Goal: Transaction & Acquisition: Purchase product/service

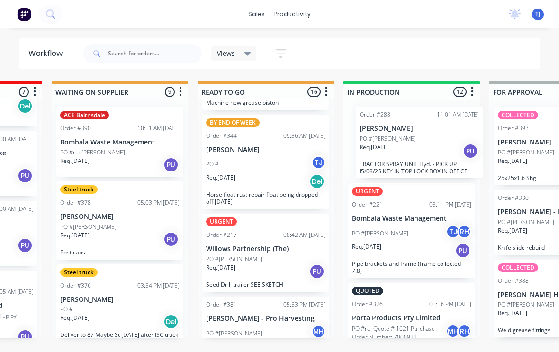
scroll to position [1, 264]
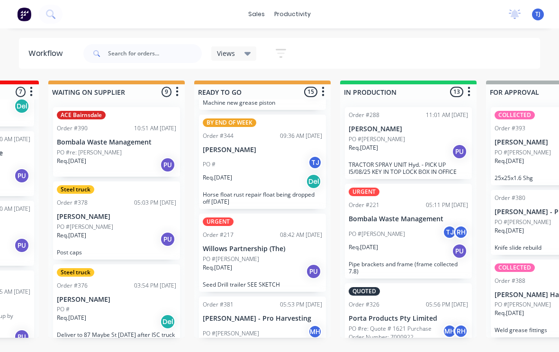
click at [415, 143] on div "Req. [DATE] PU" at bounding box center [407, 151] width 119 height 16
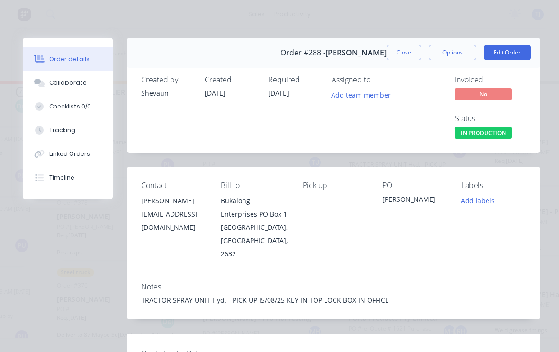
click at [507, 54] on button "Edit Order" at bounding box center [506, 52] width 47 height 15
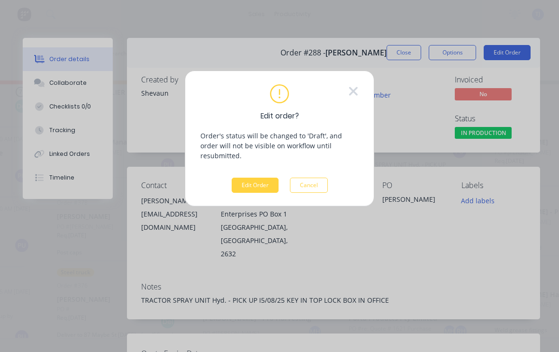
click at [251, 178] on button "Edit Order" at bounding box center [255, 185] width 47 height 15
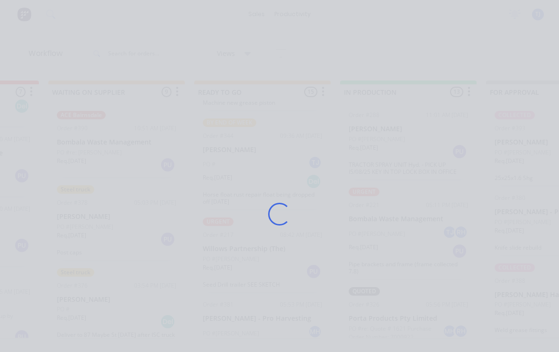
scroll to position [1, 0]
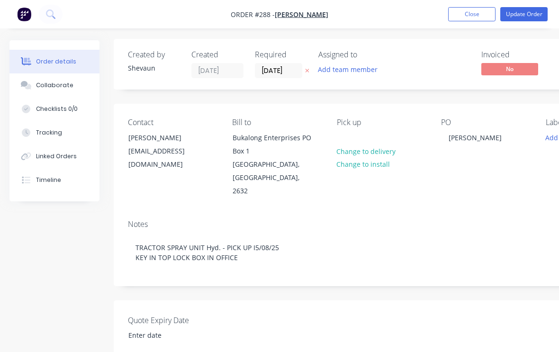
click at [45, 133] on div "Tracking" at bounding box center [49, 132] width 26 height 9
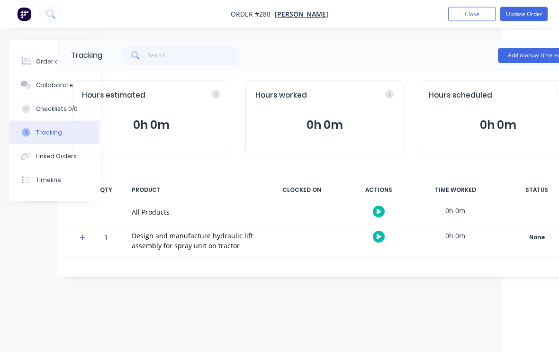
scroll to position [1, 80]
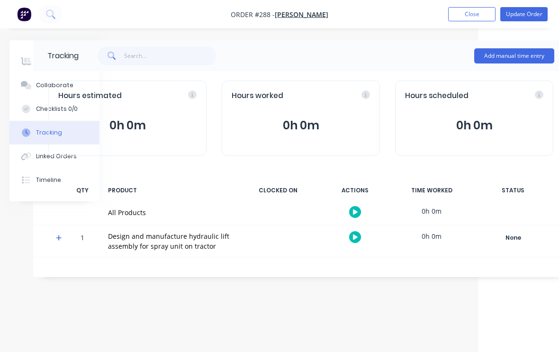
click at [521, 54] on button "Add manual time entry" at bounding box center [514, 55] width 80 height 15
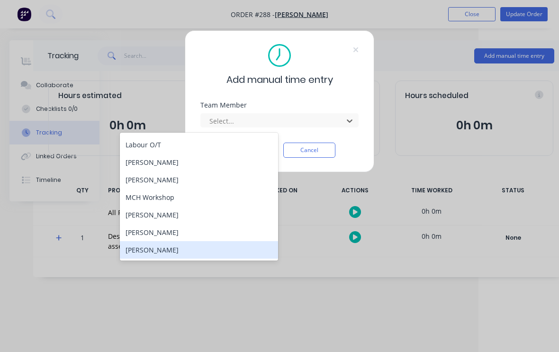
click at [167, 244] on div "[PERSON_NAME]" at bounding box center [199, 250] width 158 height 18
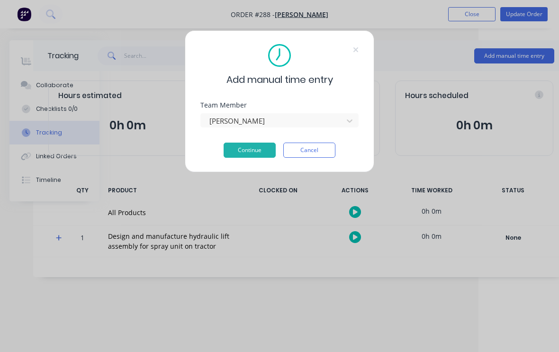
click at [258, 145] on button "Continue" at bounding box center [249, 150] width 52 height 15
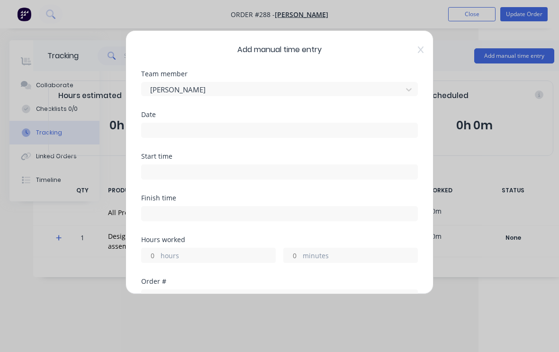
click at [377, 129] on input at bounding box center [280, 130] width 276 height 14
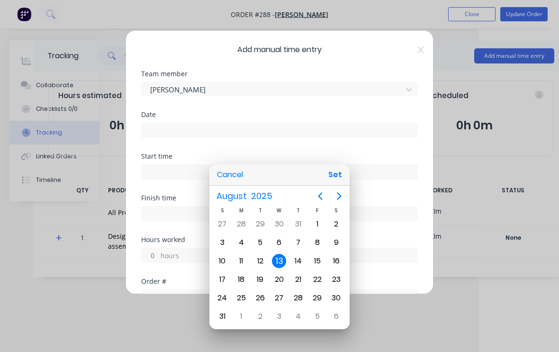
click at [338, 176] on button "Set" at bounding box center [334, 174] width 21 height 17
type input "[DATE]"
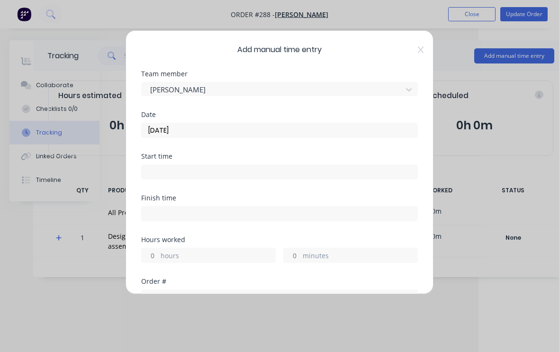
click at [218, 170] on input at bounding box center [280, 172] width 276 height 14
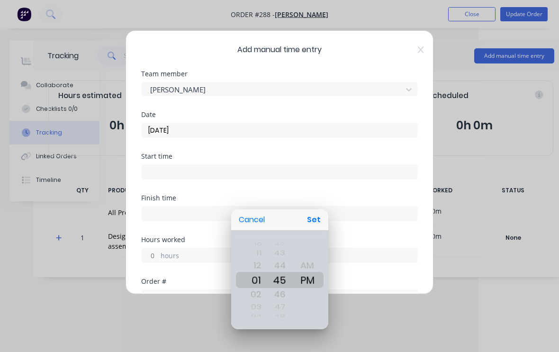
click at [318, 222] on button "Set" at bounding box center [313, 219] width 21 height 17
type input "01:45 PM"
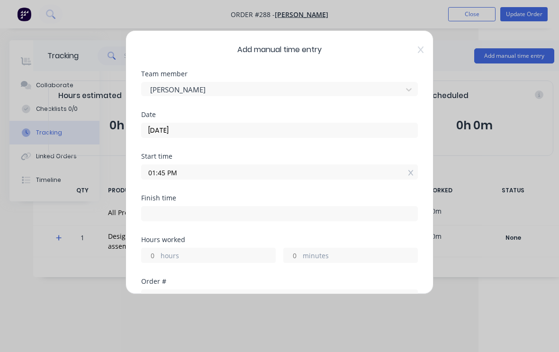
click at [210, 210] on input at bounding box center [280, 213] width 276 height 14
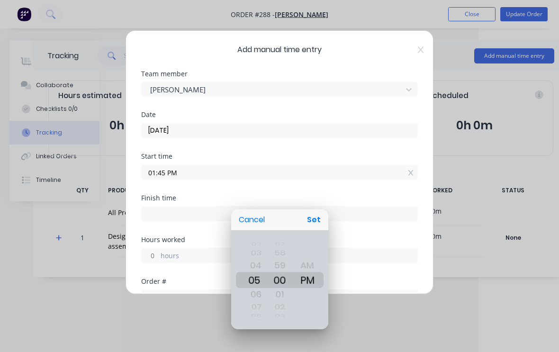
click at [318, 220] on button "Set" at bounding box center [313, 219] width 21 height 17
type input "05:00 PM"
type input "3"
type input "15"
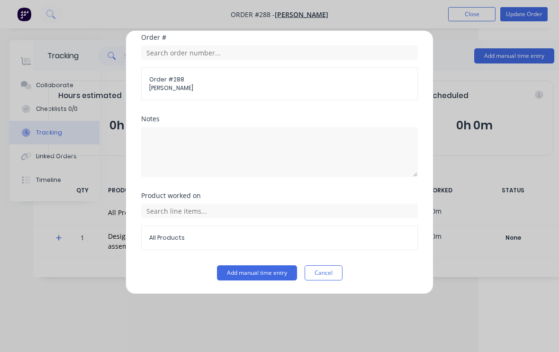
scroll to position [244, 0]
click at [264, 269] on button "Add manual time entry" at bounding box center [257, 272] width 80 height 15
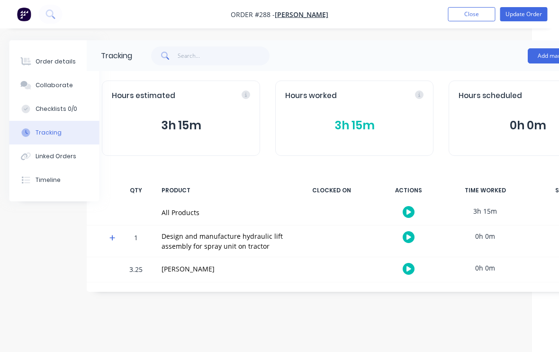
scroll to position [0, 27]
click at [47, 62] on div "Order details" at bounding box center [56, 61] width 40 height 9
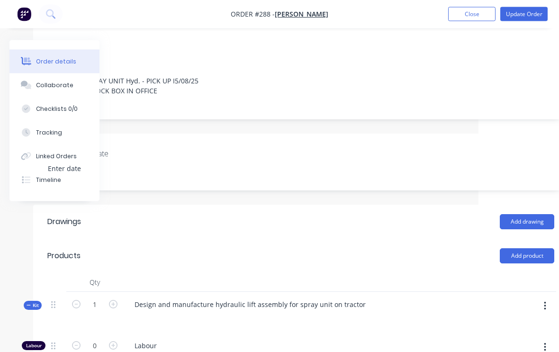
scroll to position [168, 98]
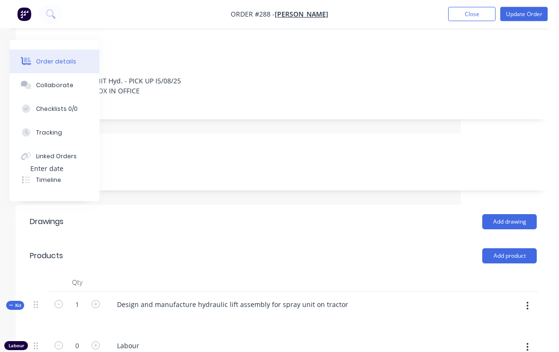
click at [527, 302] on icon "button" at bounding box center [527, 306] width 2 height 9
click at [500, 324] on div "Add product to kit" at bounding box center [493, 331] width 73 height 14
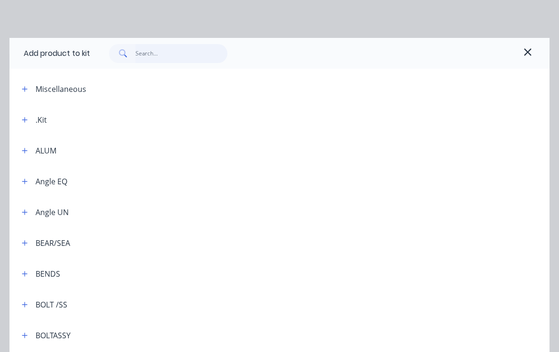
click at [168, 51] on input "text" at bounding box center [181, 53] width 92 height 19
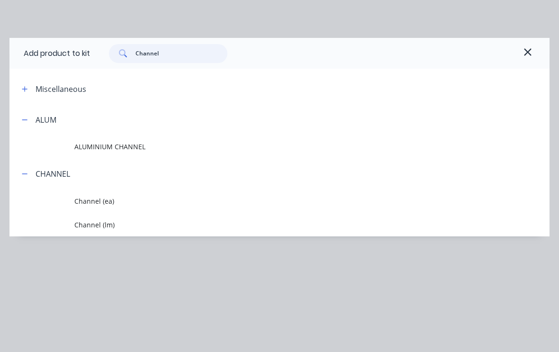
type input "Channel"
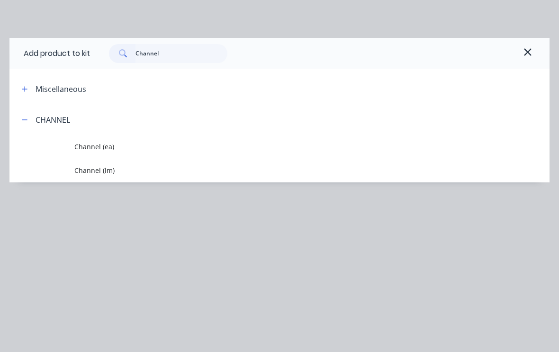
scroll to position [168, 98]
click at [96, 168] on span "Channel (lm)" at bounding box center [264, 170] width 380 height 10
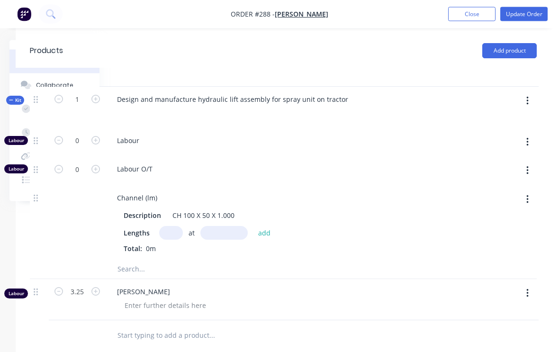
scroll to position [373, 98]
click at [169, 226] on input "text" at bounding box center [171, 233] width 24 height 14
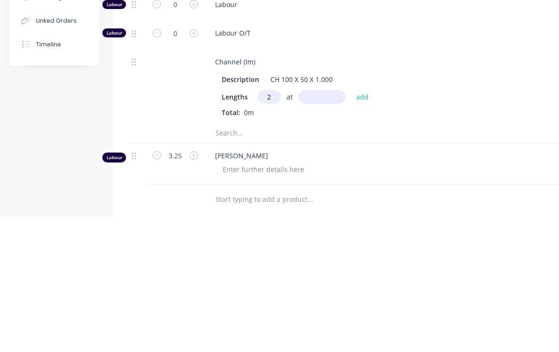
type input "2"
click at [330, 226] on input "text" at bounding box center [321, 233] width 47 height 14
type input "1600"
click at [367, 226] on button "add" at bounding box center [362, 232] width 22 height 13
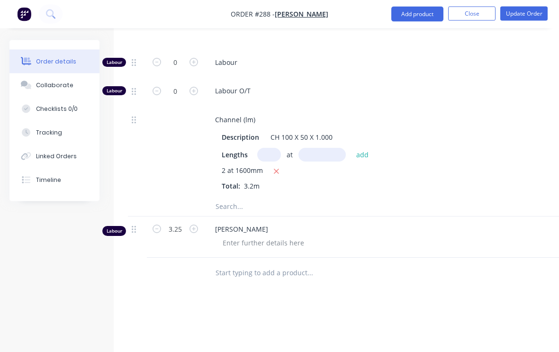
scroll to position [452, 0]
click at [522, 10] on button "Update Order" at bounding box center [523, 14] width 47 height 14
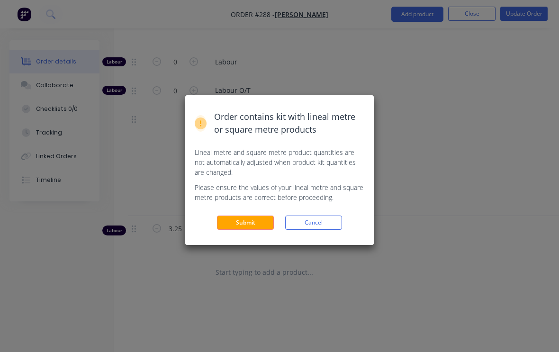
click at [253, 225] on button "Submit" at bounding box center [245, 222] width 57 height 14
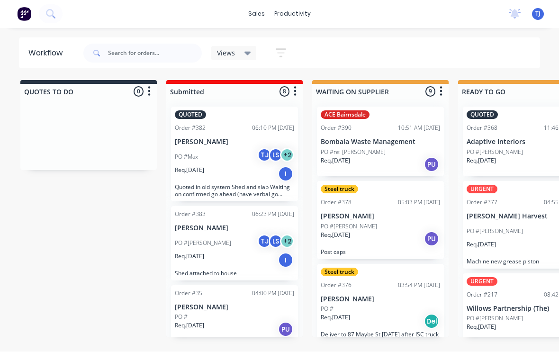
scroll to position [0, 0]
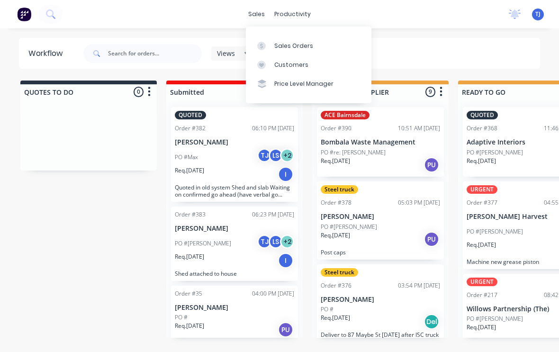
click at [309, 43] on div "Sales Orders" at bounding box center [293, 46] width 39 height 9
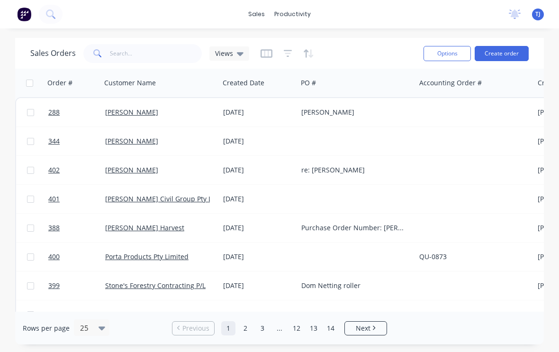
click at [511, 51] on button "Create order" at bounding box center [501, 53] width 54 height 15
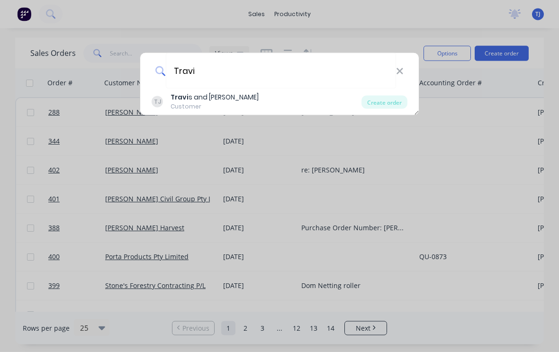
type input "Travi"
click at [392, 98] on div "Create order" at bounding box center [384, 102] width 46 height 13
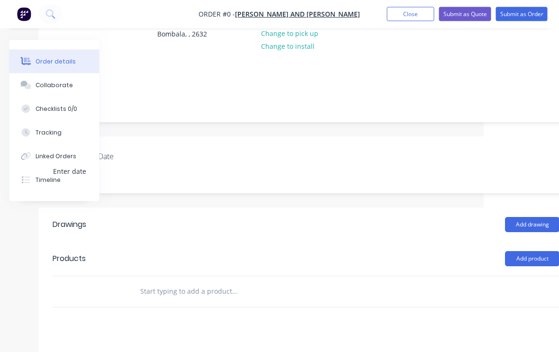
scroll to position [118, 75]
click at [532, 258] on button "Add product" at bounding box center [532, 258] width 54 height 15
click at [518, 277] on div "Product catalogue" at bounding box center [514, 283] width 73 height 14
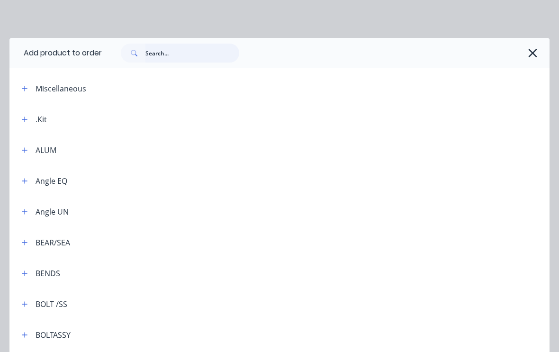
click at [170, 48] on input "text" at bounding box center [192, 53] width 94 height 19
type input "Rapid"
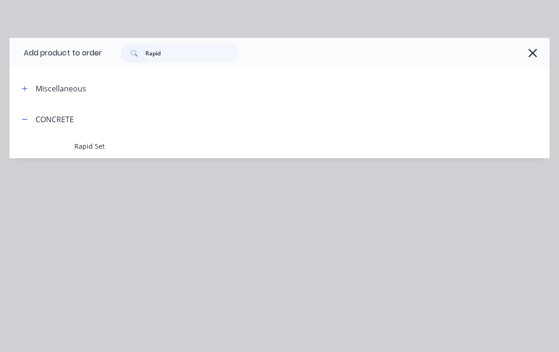
click at [99, 146] on span "Rapid Set" at bounding box center [264, 146] width 380 height 10
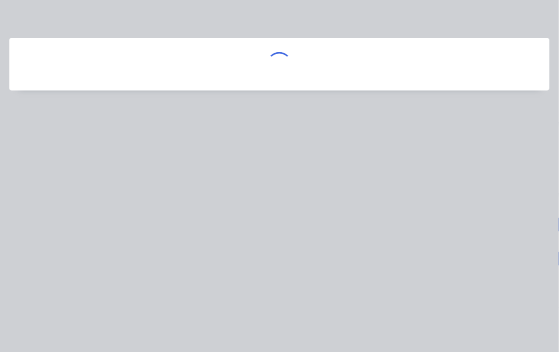
scroll to position [118, 75]
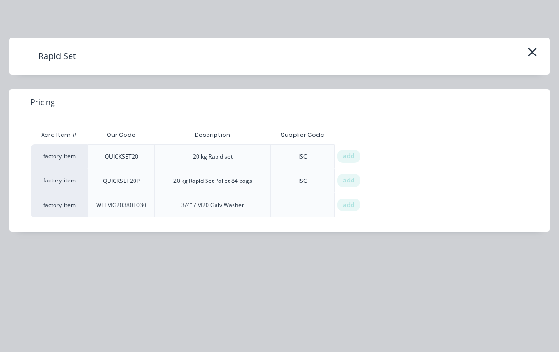
click at [345, 158] on span "add" at bounding box center [348, 155] width 11 height 9
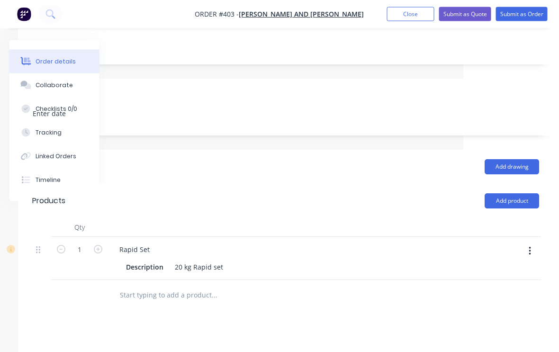
scroll to position [176, 95]
click at [101, 252] on icon "button" at bounding box center [99, 249] width 9 height 9
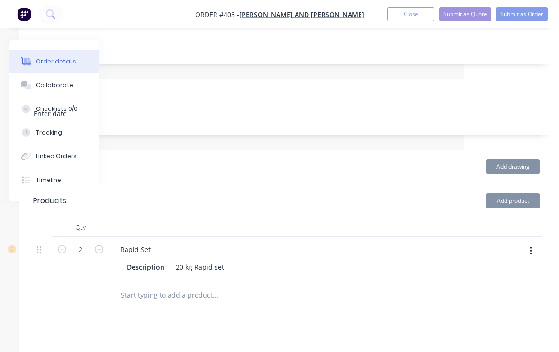
click at [100, 247] on icon "button" at bounding box center [99, 249] width 9 height 9
click at [99, 249] on icon "button" at bounding box center [99, 249] width 9 height 9
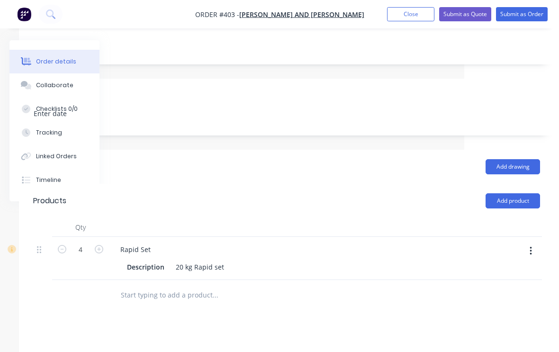
click at [98, 250] on icon "button" at bounding box center [99, 249] width 9 height 9
click at [98, 246] on icon "button" at bounding box center [99, 249] width 9 height 9
type input "6"
click at [519, 199] on button "Add product" at bounding box center [512, 200] width 54 height 15
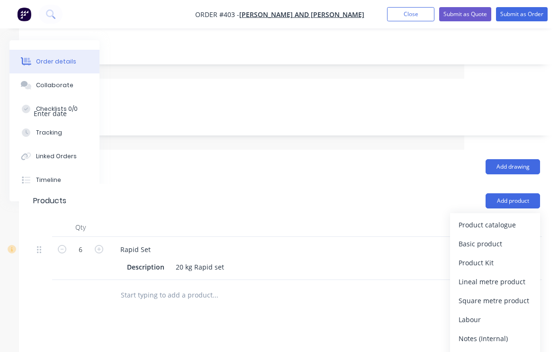
click at [506, 226] on div "Product catalogue" at bounding box center [494, 225] width 73 height 14
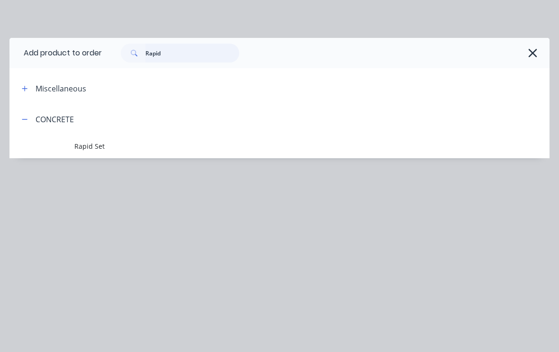
click at [179, 50] on input "Rapid" at bounding box center [192, 53] width 94 height 19
type input "R"
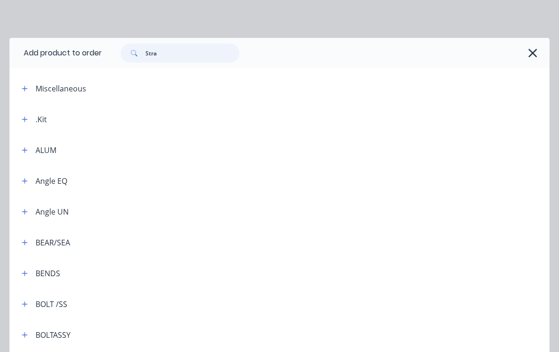
type input "Strai"
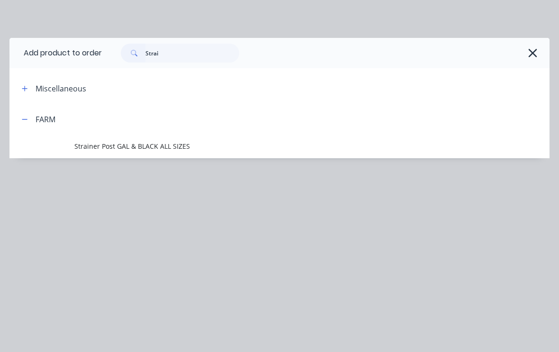
click at [176, 145] on span "Strainer Post GAL & BLACK ALL SIZES" at bounding box center [264, 146] width 380 height 10
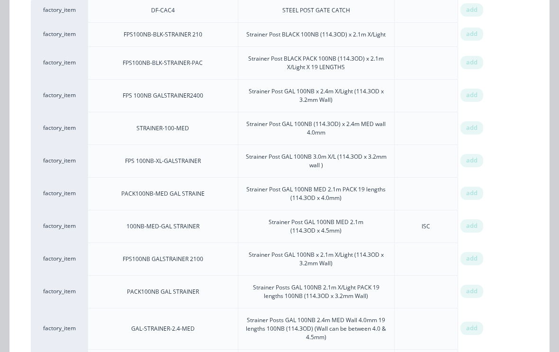
scroll to position [176, 99]
click at [476, 255] on span "add" at bounding box center [471, 258] width 11 height 9
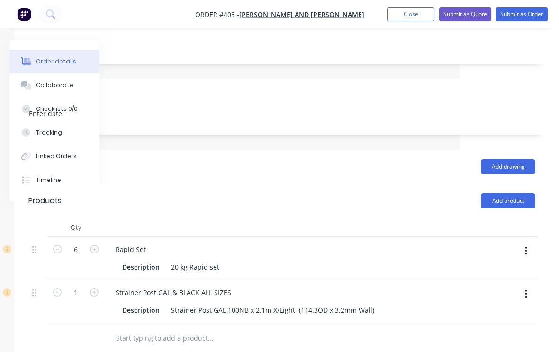
click at [523, 9] on button "Submit as Order" at bounding box center [522, 14] width 52 height 14
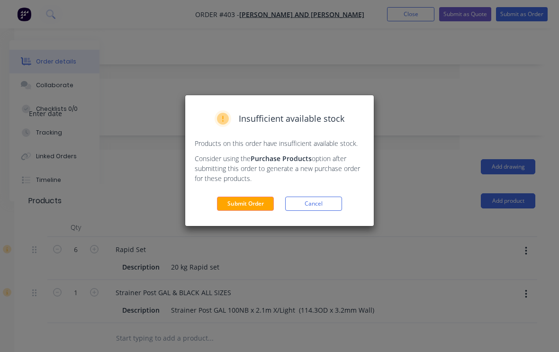
click at [253, 202] on button "Submit Order" at bounding box center [245, 203] width 57 height 14
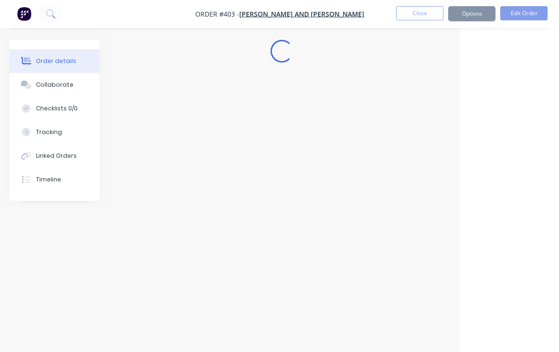
scroll to position [0, 99]
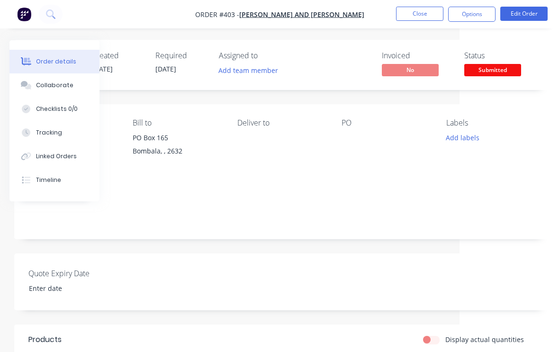
click at [257, 123] on div "Deliver to" at bounding box center [281, 122] width 89 height 9
click at [255, 153] on div "Deliver to" at bounding box center [281, 139] width 89 height 43
click at [521, 12] on button "Edit Order" at bounding box center [523, 14] width 47 height 14
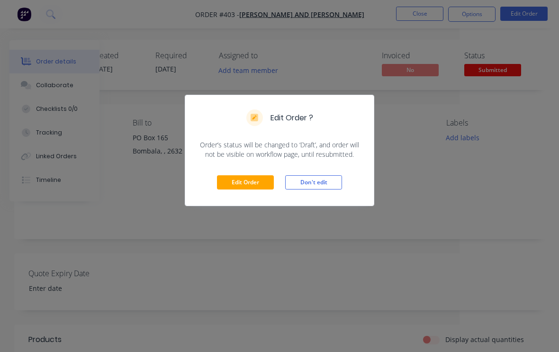
click at [254, 187] on button "Edit Order" at bounding box center [245, 182] width 57 height 14
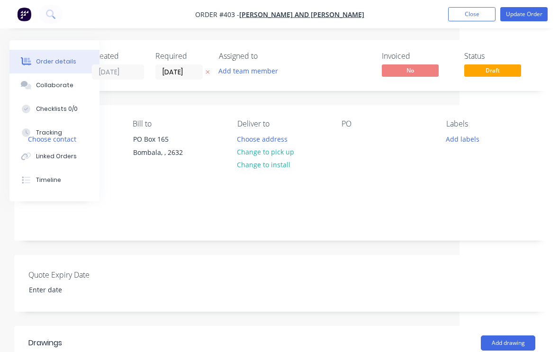
click at [290, 149] on button "Change to pick up" at bounding box center [265, 151] width 67 height 13
click at [355, 155] on div "PO" at bounding box center [385, 140] width 89 height 43
click at [350, 154] on div "PO" at bounding box center [385, 140] width 89 height 43
click at [344, 127] on div "PO" at bounding box center [385, 123] width 89 height 9
click at [349, 121] on div "PO" at bounding box center [385, 123] width 89 height 9
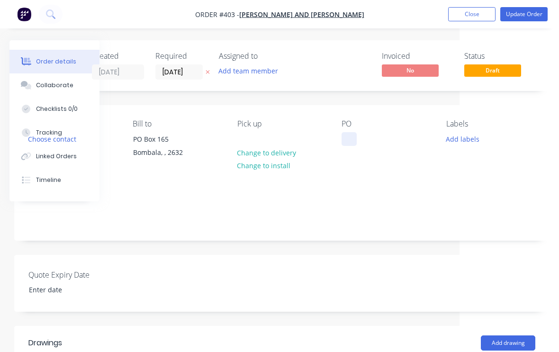
click at [349, 139] on div at bounding box center [348, 139] width 15 height 14
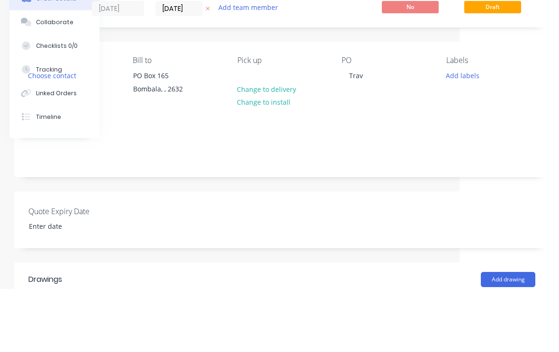
scroll to position [63, 99]
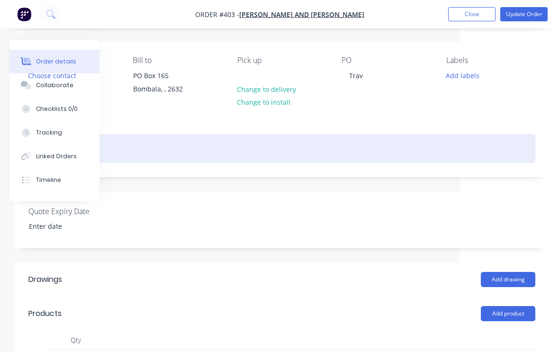
click at [134, 156] on div at bounding box center [281, 148] width 507 height 29
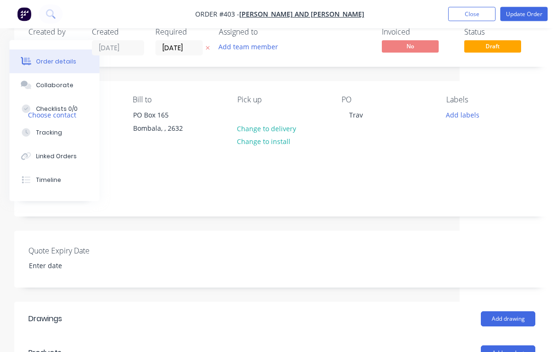
scroll to position [26, 99]
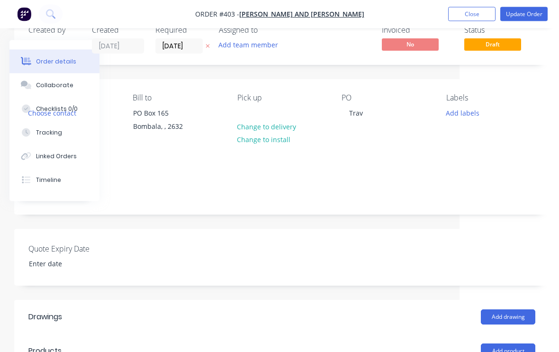
click at [470, 131] on div "Labels Add labels" at bounding box center [490, 115] width 89 height 43
click at [465, 113] on button "Add labels" at bounding box center [462, 112] width 44 height 13
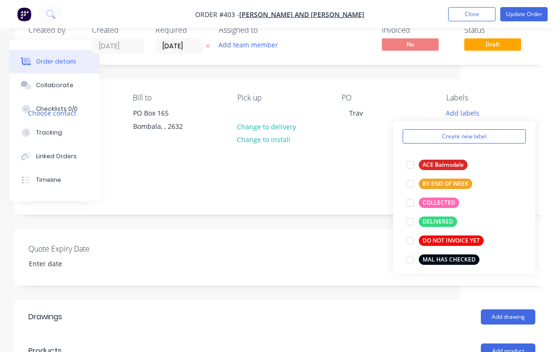
scroll to position [34, 0]
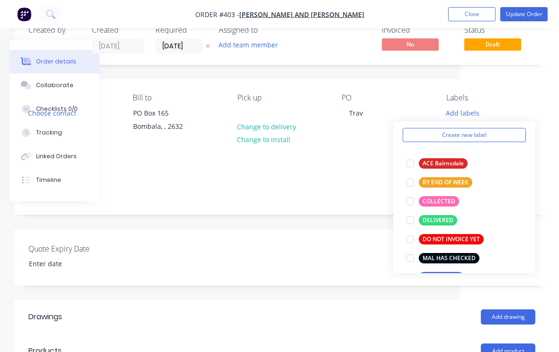
click at [410, 202] on div at bounding box center [410, 201] width 19 height 19
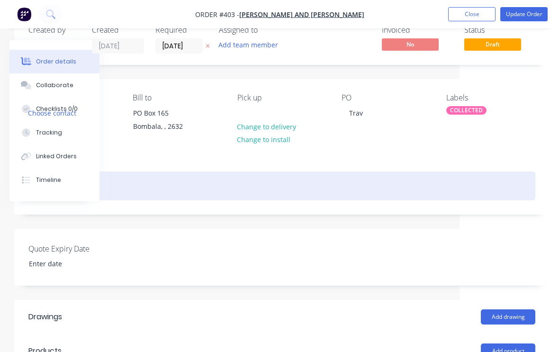
click at [349, 199] on div "Strainers" at bounding box center [281, 185] width 507 height 29
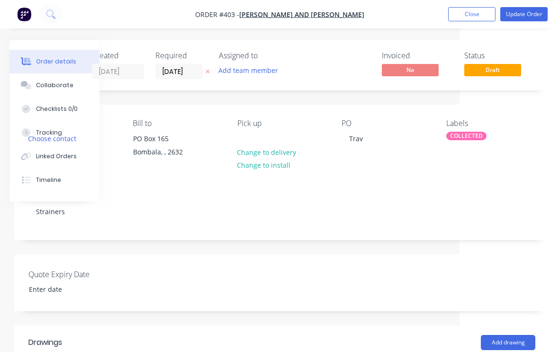
scroll to position [0, 99]
click at [529, 13] on button "Update Order" at bounding box center [523, 14] width 47 height 14
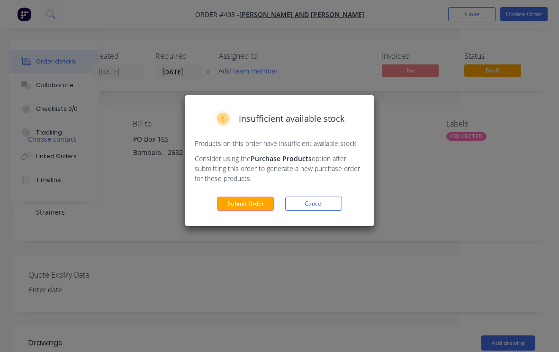
click at [247, 202] on button "Submit Order" at bounding box center [245, 203] width 57 height 14
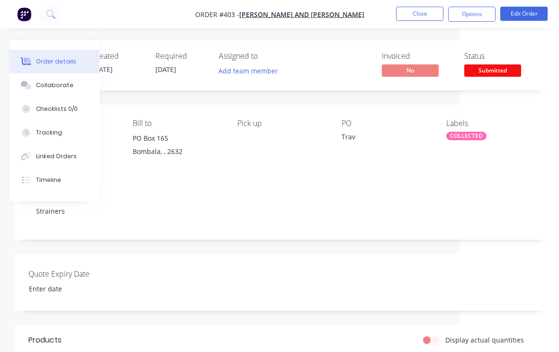
click at [423, 14] on button "Close" at bounding box center [419, 14] width 47 height 14
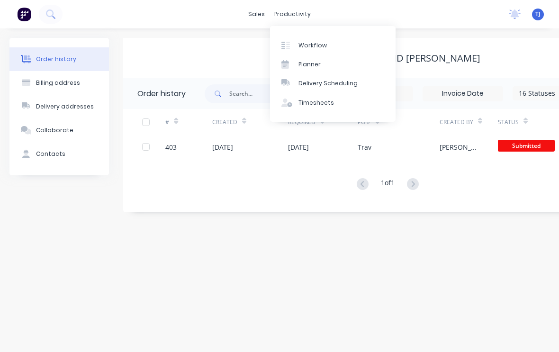
click at [315, 45] on div "Workflow" at bounding box center [312, 45] width 28 height 9
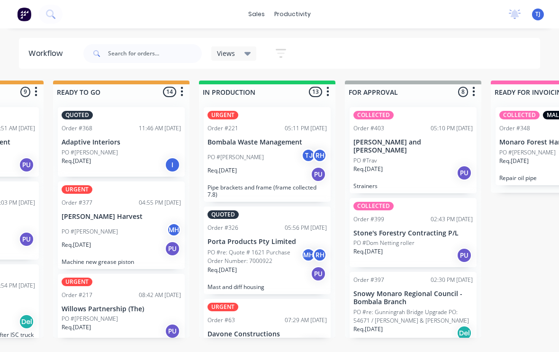
scroll to position [431, 0]
click at [539, 15] on span "TJ" at bounding box center [537, 14] width 5 height 9
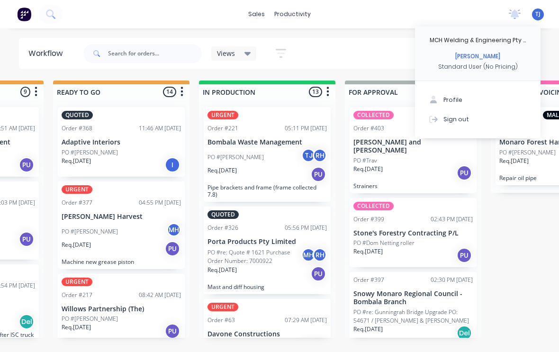
click at [466, 118] on button "Sign out" at bounding box center [477, 118] width 125 height 19
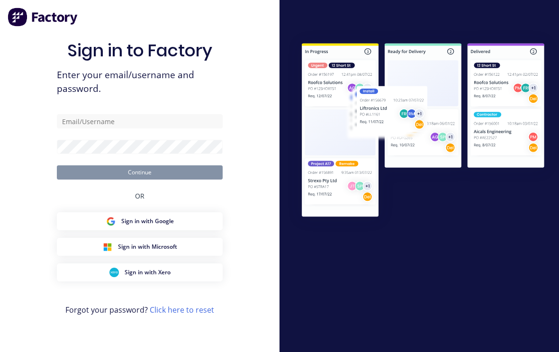
scroll to position [1, 0]
